Goal: Information Seeking & Learning: Find specific fact

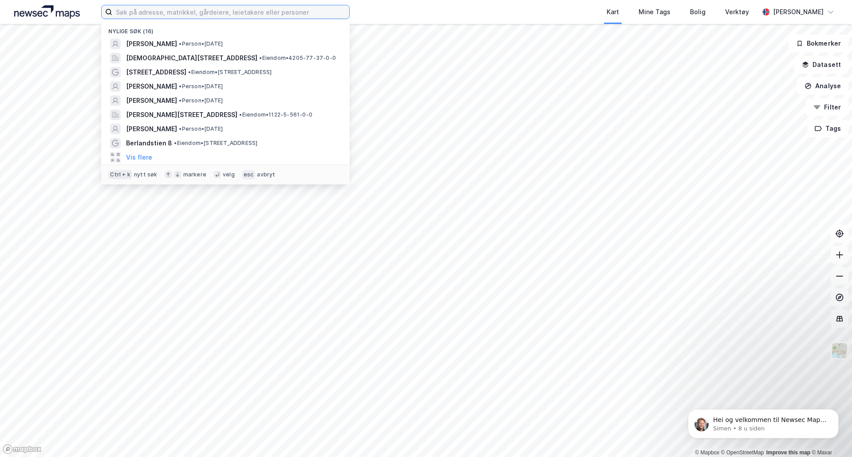
click at [303, 14] on input at bounding box center [230, 11] width 237 height 13
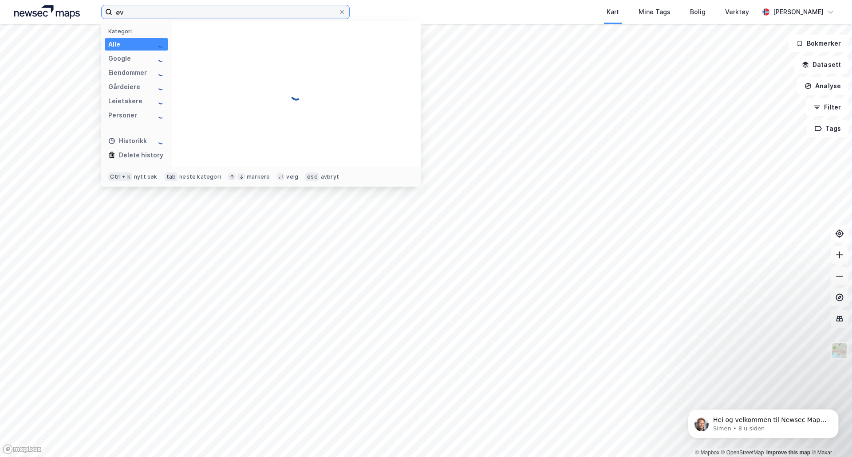
type input "ø"
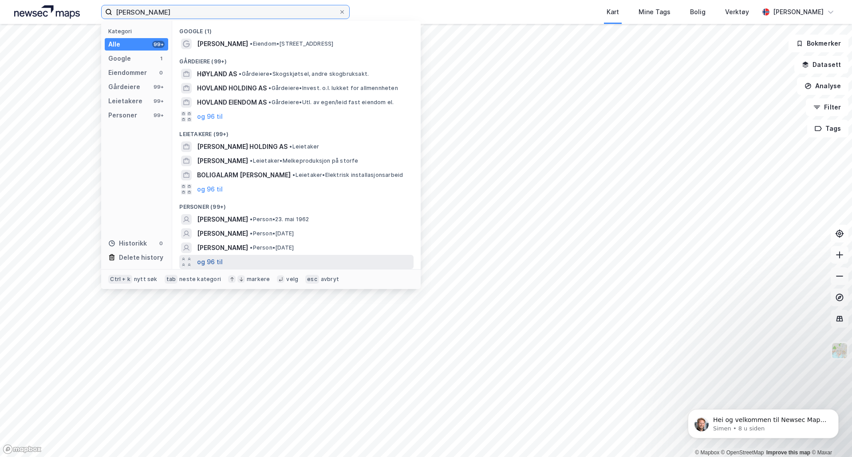
type input "[PERSON_NAME]"
click at [209, 261] on button "og 96 til" at bounding box center [210, 262] width 26 height 11
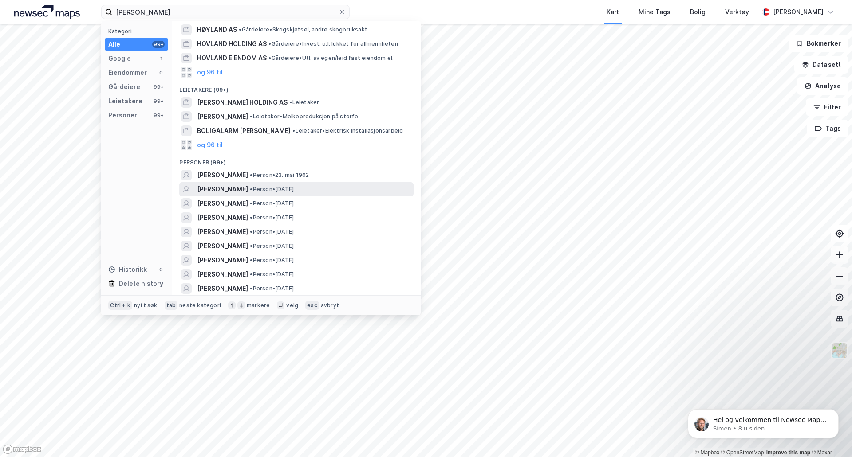
scroll to position [89, 0]
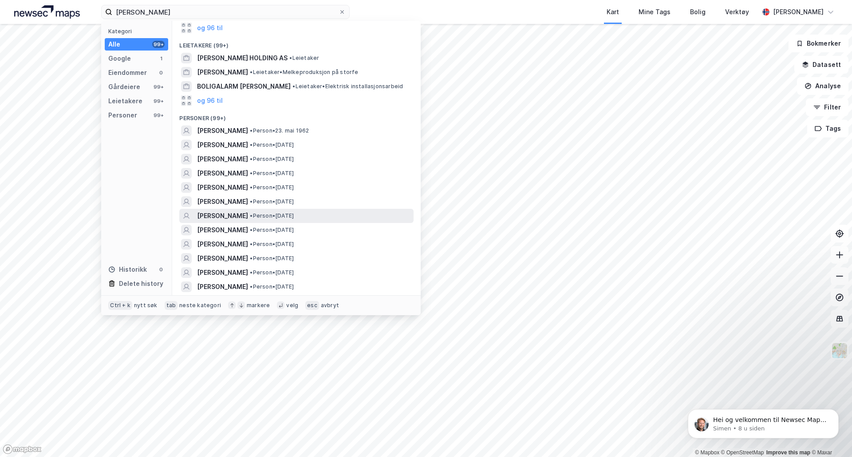
click at [227, 214] on span "[PERSON_NAME]" at bounding box center [222, 216] width 51 height 11
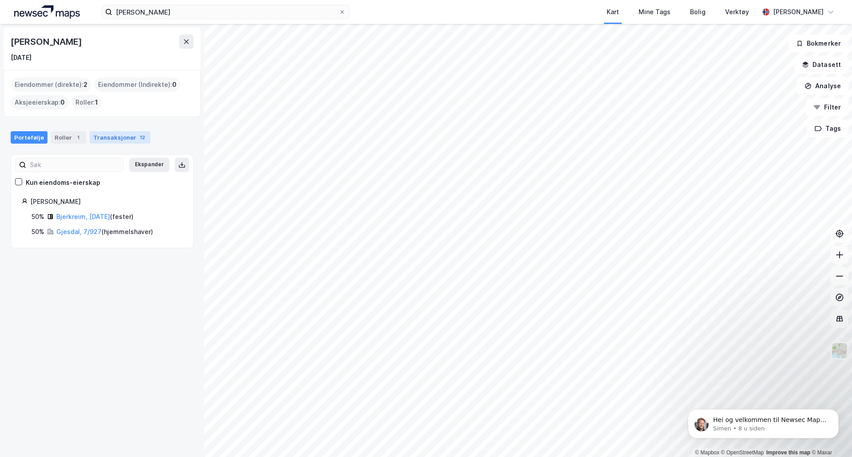
click at [120, 140] on div "Transaksjoner 12" at bounding box center [120, 137] width 61 height 12
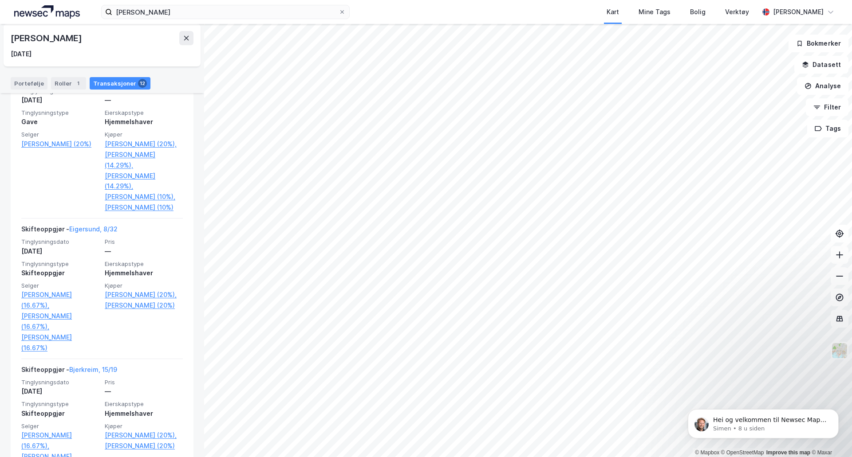
scroll to position [1310, 0]
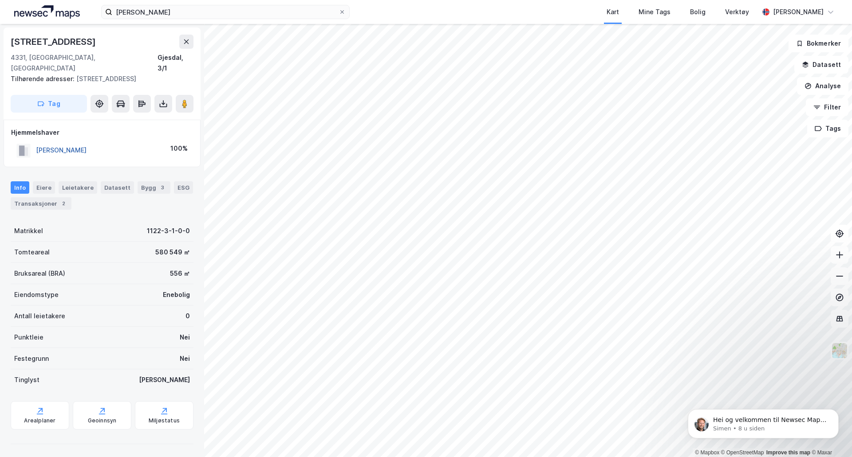
click at [0, 0] on button "[PERSON_NAME]" at bounding box center [0, 0] width 0 height 0
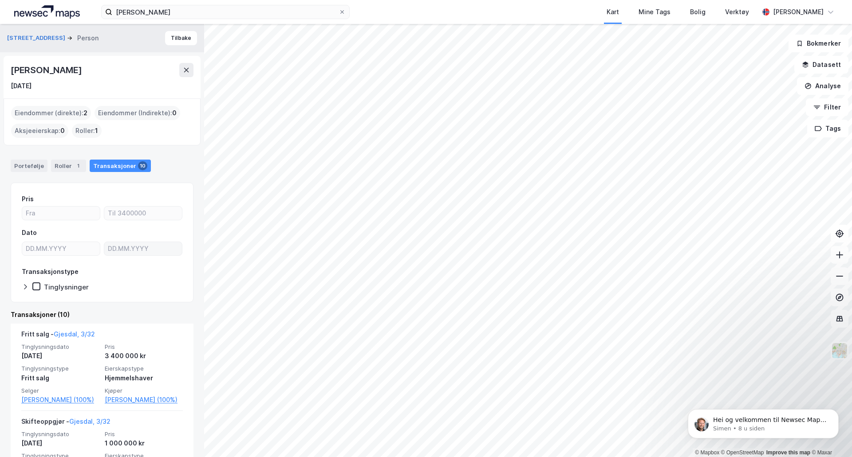
scroll to position [222, 0]
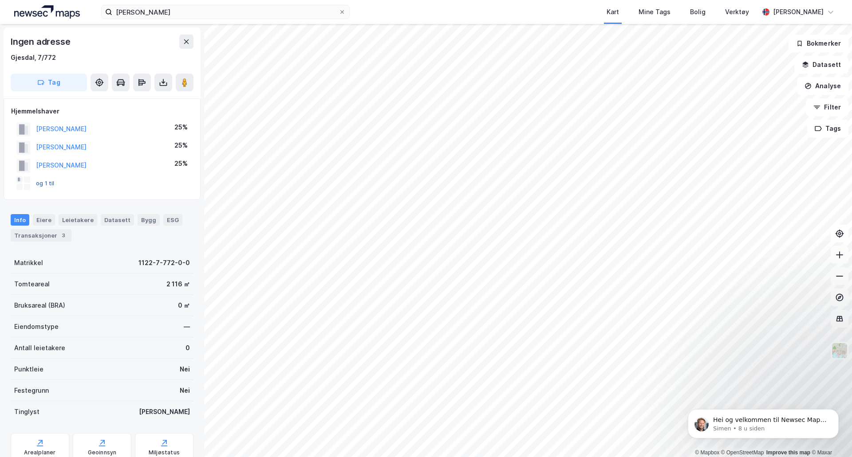
click at [0, 0] on button "og 1 til" at bounding box center [0, 0] width 0 height 0
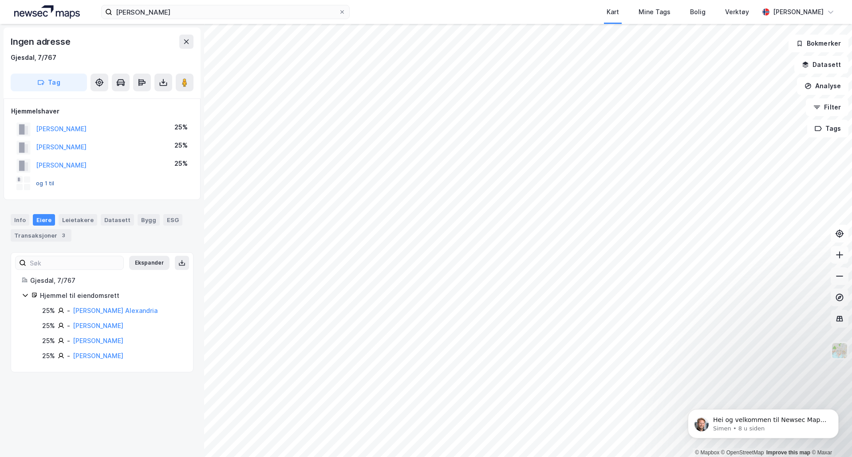
click at [0, 0] on button "og 1 til" at bounding box center [0, 0] width 0 height 0
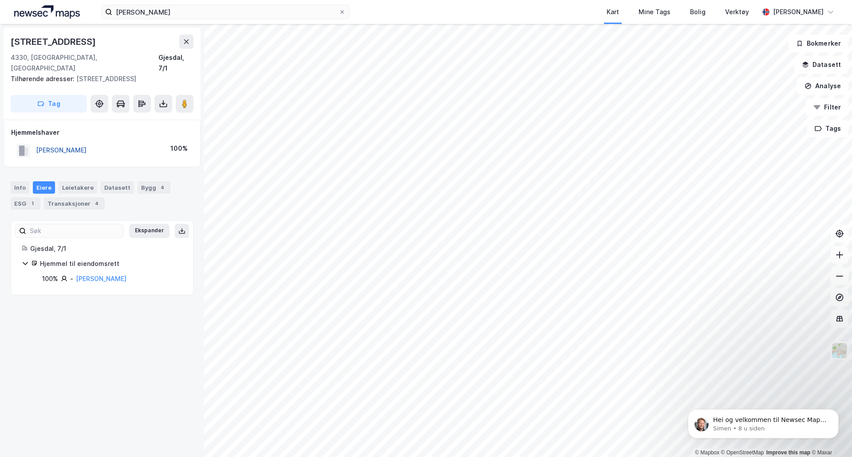
click at [0, 0] on button "[PERSON_NAME]" at bounding box center [0, 0] width 0 height 0
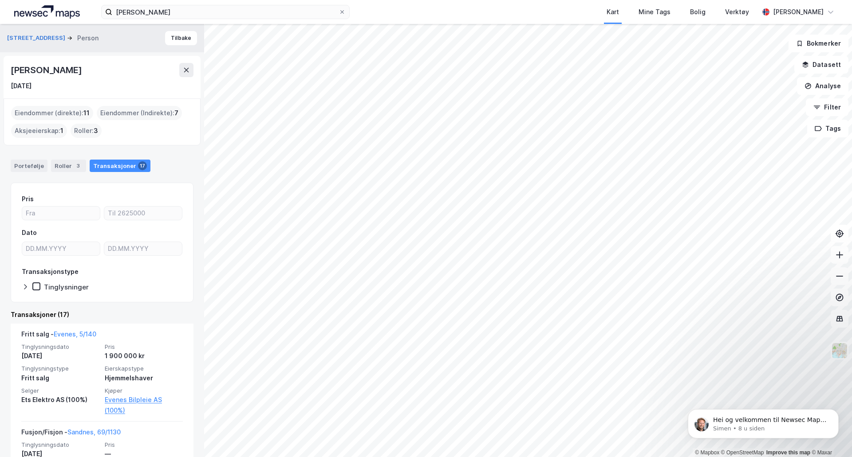
click at [45, 130] on div "Aksjeeierskap : 1" at bounding box center [39, 131] width 56 height 14
click at [24, 165] on div "Portefølje" at bounding box center [29, 166] width 37 height 12
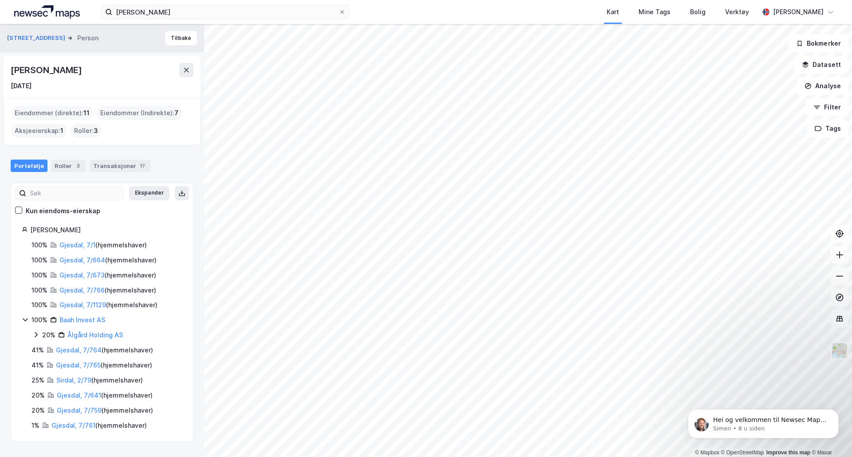
click at [69, 159] on div "Portefølje Roller 3 Transaksjoner 17" at bounding box center [102, 162] width 204 height 27
click at [74, 162] on div "3" at bounding box center [78, 165] width 9 height 9
